Goal: Information Seeking & Learning: Understand process/instructions

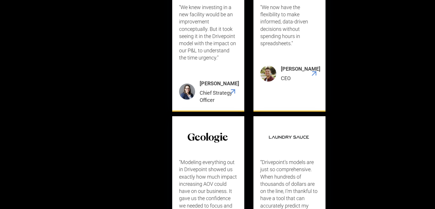
scroll to position [2906, 0]
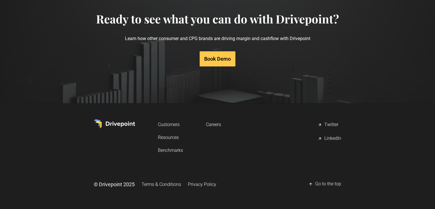
click at [172, 184] on link "Terms & Conditions" at bounding box center [161, 184] width 39 height 11
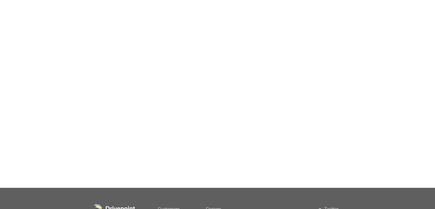
scroll to position [820, 0]
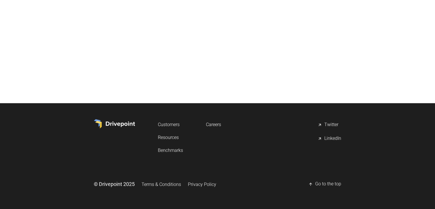
click at [327, 135] on div "LinkedIn" at bounding box center [332, 138] width 17 height 7
